Goal: Information Seeking & Learning: Compare options

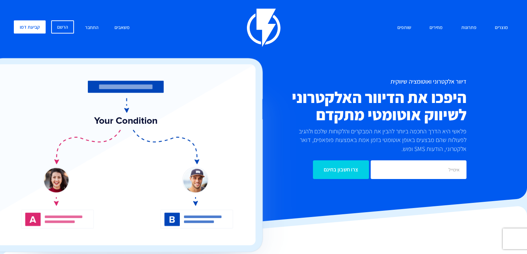
click at [467, 122] on div "דיוור אלקטרוני ואוטומציה שיווקית היפכו את הדיוור האלקטרוני לשיווק אוטומטי מתקדם…" at bounding box center [347, 128] width 250 height 101
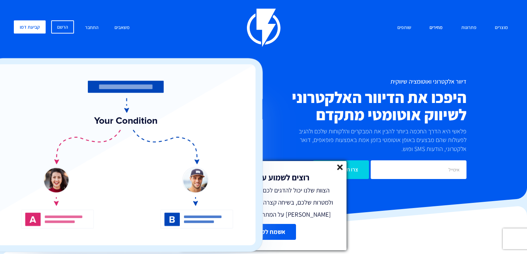
click at [438, 27] on link "מחירים" at bounding box center [436, 27] width 24 height 15
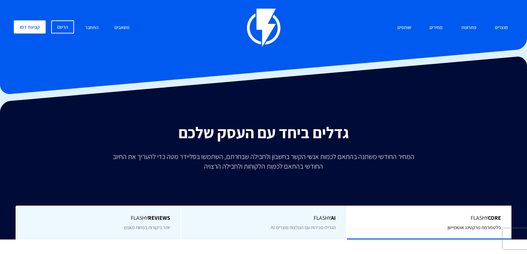
scroll to position [138, 0]
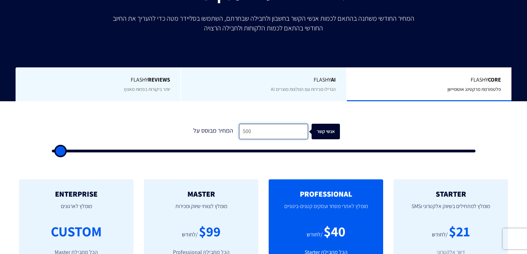
click at [243, 131] on input "500" at bounding box center [273, 132] width 69 height 16
drag, startPoint x: 255, startPoint y: 129, endPoint x: 239, endPoint y: 132, distance: 15.9
click at [239, 132] on input "500" at bounding box center [273, 132] width 69 height 16
type input "1"
type input "500"
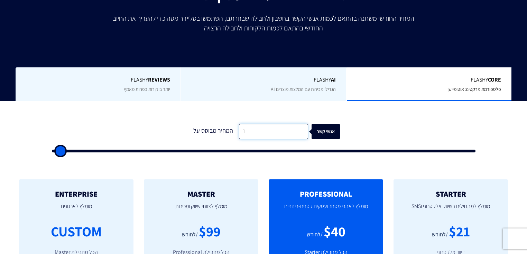
type input "10"
type input "500"
type input "100"
type input "500"
type input "1,000"
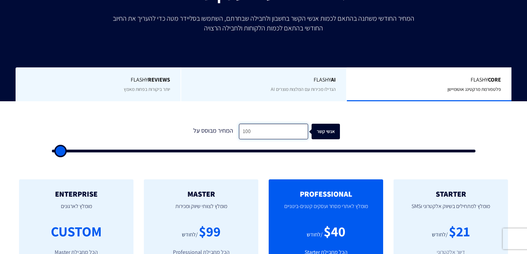
type input "1000"
type input "1,000"
click at [278, 115] on div "0 המחיר מבוסס על 1,000 אנשי קשר" at bounding box center [264, 136] width 438 height 59
click at [138, 153] on div "0 המחיר מבוסס על 1,000 אנשי קשר" at bounding box center [264, 136] width 438 height 59
type input "2000"
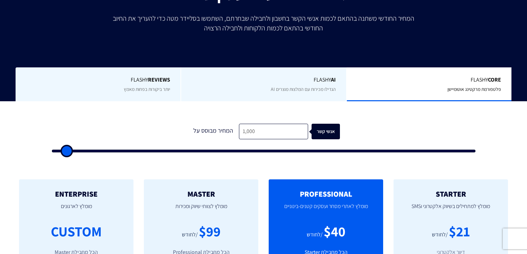
type input "2,500"
type input "2500"
type input "3,000"
type input "3000"
type input "4,000"
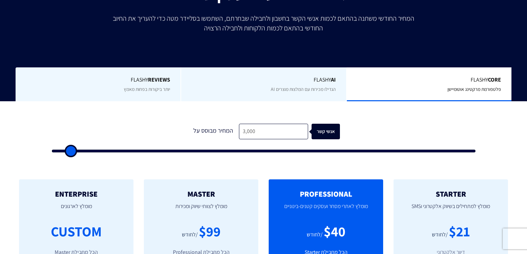
type input "4000"
type input "5,000"
type input "5000"
type input "6,500"
type input "6500"
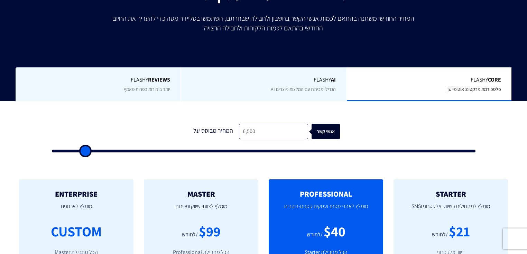
type input "9,000"
type input "9000"
type input "10,500"
type input "10500"
type input "11,000"
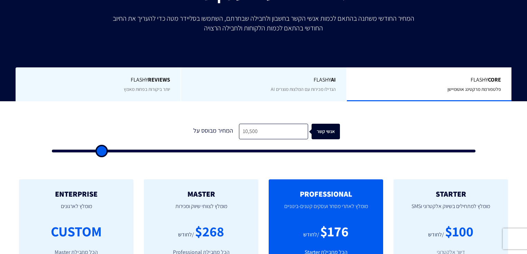
type input "11000"
type input "12,000"
type input "12000"
type input "12,500"
type input "12500"
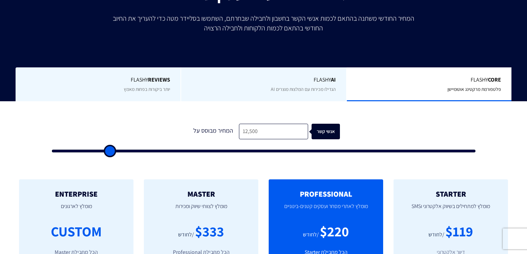
type input "11,500"
type input "11500"
type input "9,500"
type input "9500"
type input "6,000"
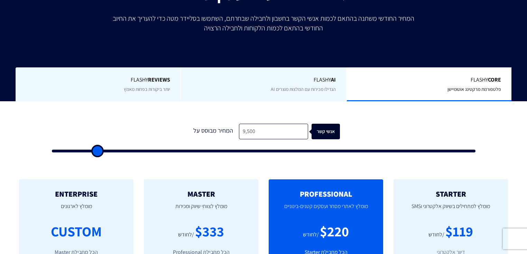
type input "6000"
type input "3,500"
type input "3500"
type input "500"
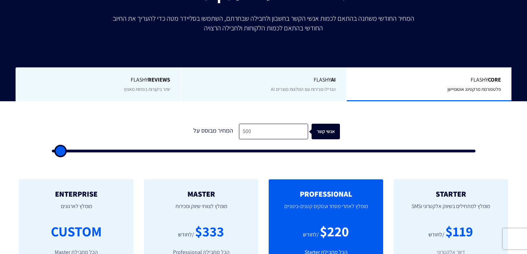
type input "500"
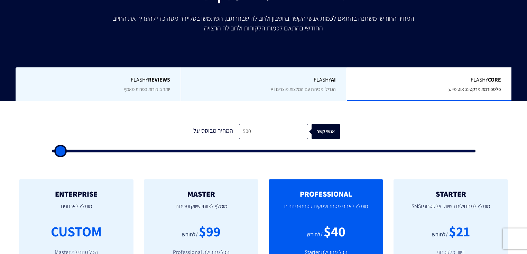
type input "500"
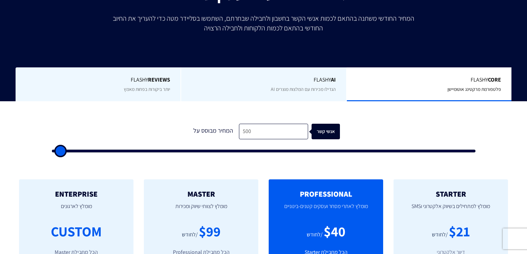
type input "500"
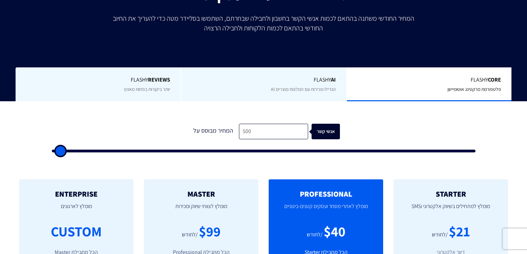
type input "500"
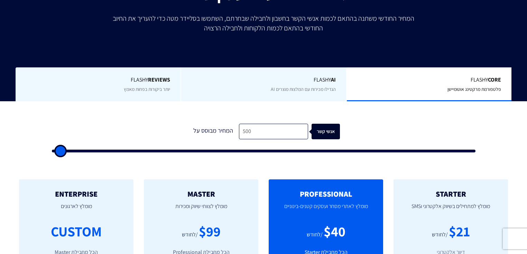
type input "500"
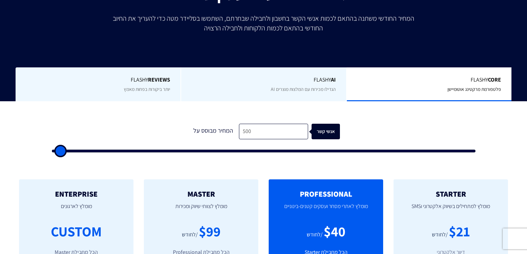
type input "500"
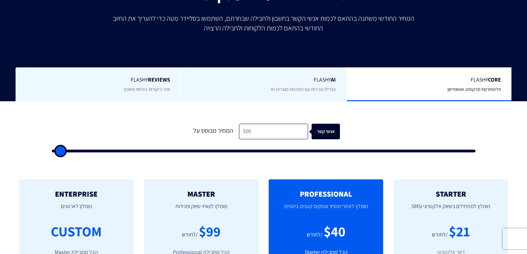
type input "500"
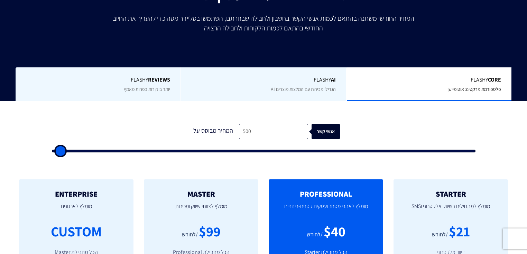
type input "500"
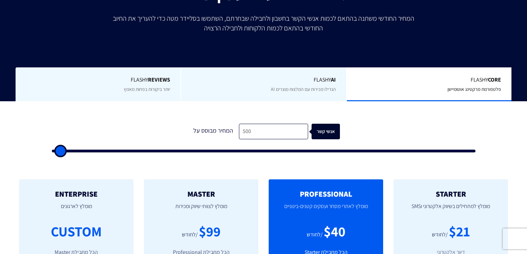
type input "500"
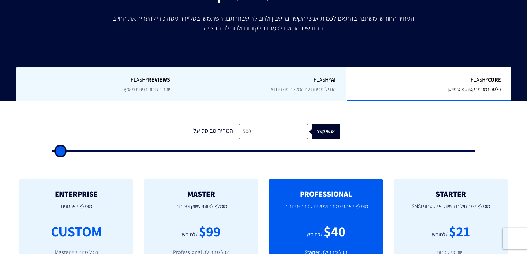
type input "500"
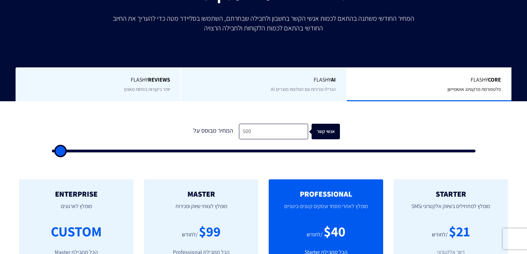
type input "500"
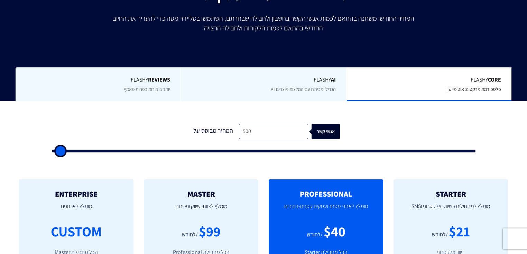
type input "500"
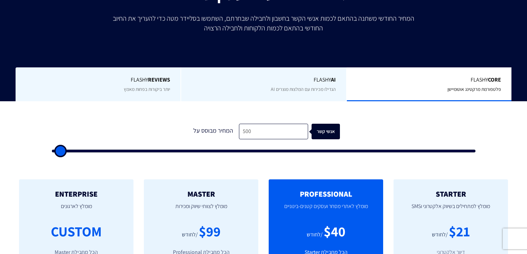
type input "500"
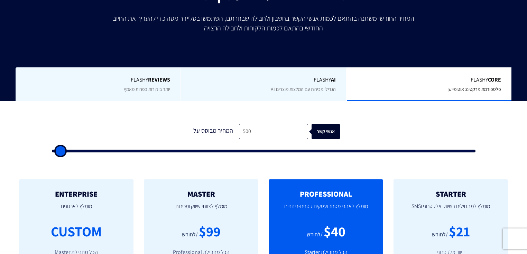
type input "500"
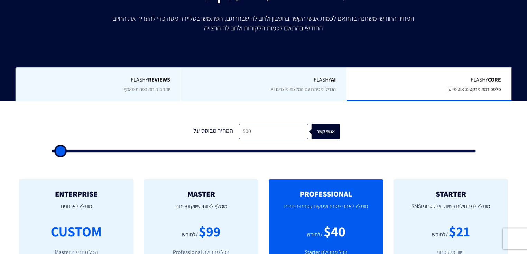
type input "500"
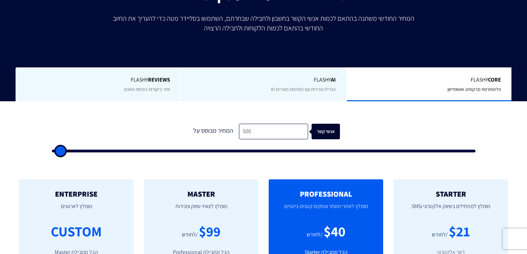
type input "500"
drag, startPoint x: 66, startPoint y: 152, endPoint x: 7, endPoint y: 148, distance: 59.3
type input "500"
click at [52, 150] on input "range" at bounding box center [264, 151] width 424 height 3
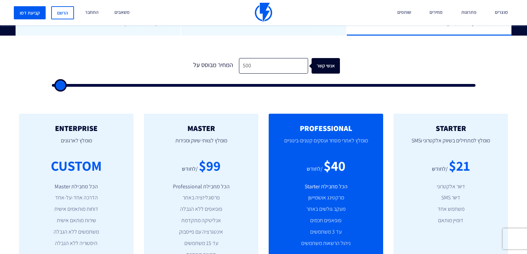
scroll to position [184, 0]
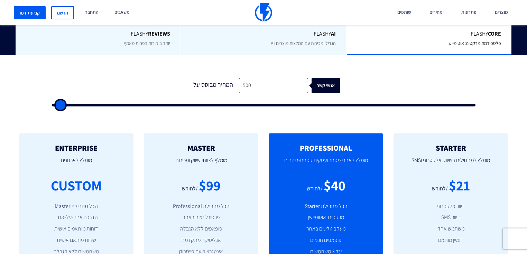
click at [450, 87] on form "1 המחיר מבוסס על 500 אנשי קשר" at bounding box center [264, 92] width 424 height 29
click at [453, 87] on form "1 המחיר מבוסס על 500 אנשי קשר" at bounding box center [264, 92] width 424 height 29
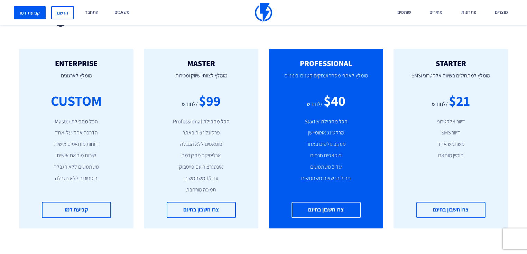
scroll to position [277, 0]
